Goal: Register for event/course

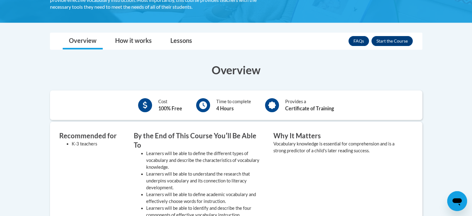
scroll to position [140, 0]
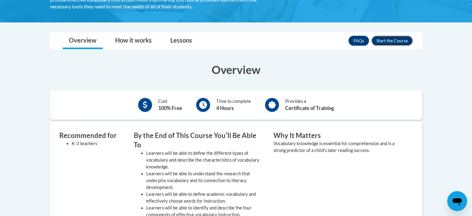
click at [399, 40] on button "Enroll" at bounding box center [392, 41] width 41 height 10
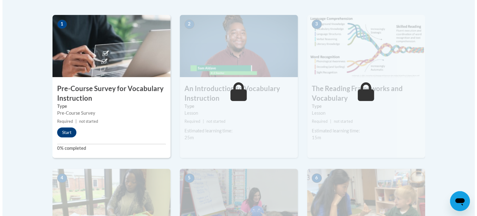
scroll to position [193, 0]
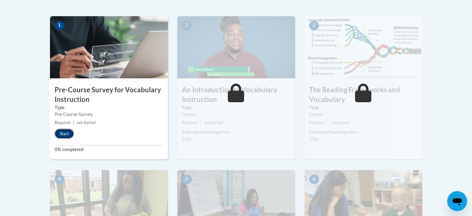
click at [63, 136] on button "Start" at bounding box center [64, 134] width 19 height 10
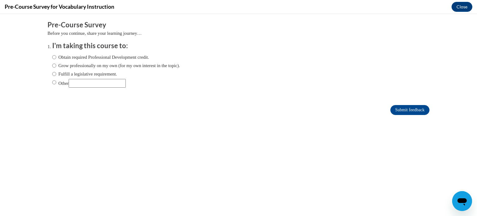
scroll to position [0, 0]
click at [66, 57] on label "Obtain required Professional Development credit." at bounding box center [100, 57] width 97 height 7
click at [56, 57] on input "Obtain required Professional Development credit." at bounding box center [54, 57] width 4 height 7
radio input "true"
click at [399, 106] on input "Submit feedback" at bounding box center [409, 110] width 39 height 10
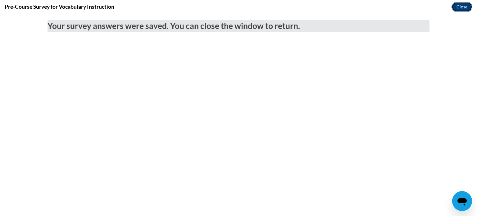
click at [459, 4] on button "Close" at bounding box center [461, 7] width 21 height 10
